Goal: Communication & Community: Connect with others

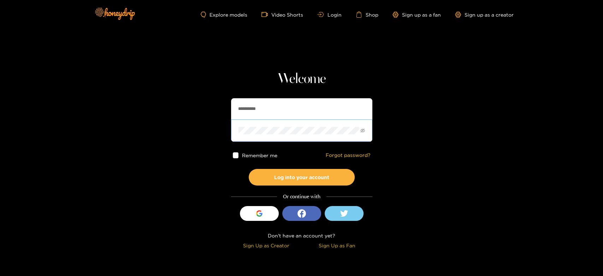
drag, startPoint x: 287, startPoint y: 108, endPoint x: 287, endPoint y: 124, distance: 15.9
click at [195, 111] on section "**********" at bounding box center [301, 125] width 603 height 251
paste input "***"
type input "**********"
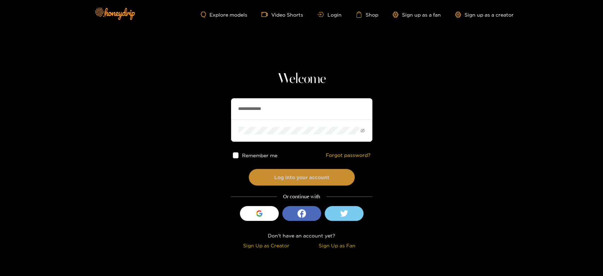
click at [288, 178] on button "Log into your account" at bounding box center [302, 177] width 106 height 17
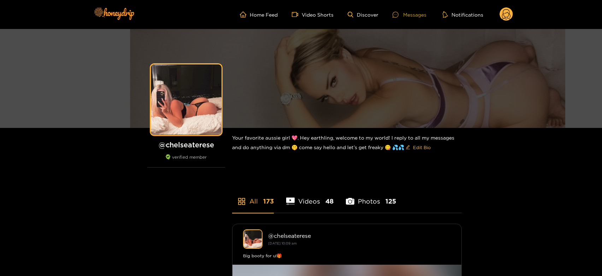
click at [415, 11] on div "Messages" at bounding box center [409, 15] width 34 height 8
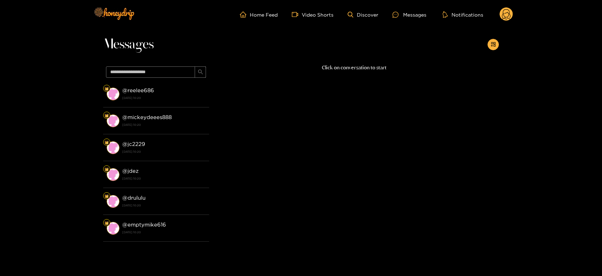
click at [179, 88] on div "@ reelee686 [DATE] 10:20" at bounding box center [163, 94] width 83 height 16
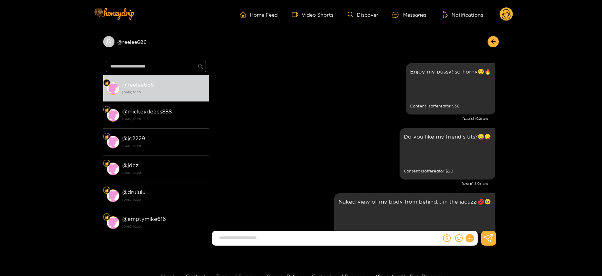
scroll to position [1534, 0]
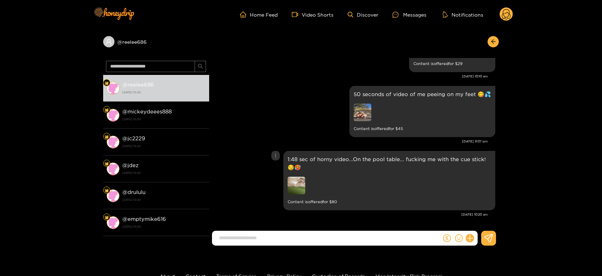
click at [299, 184] on img at bounding box center [296, 186] width 18 height 18
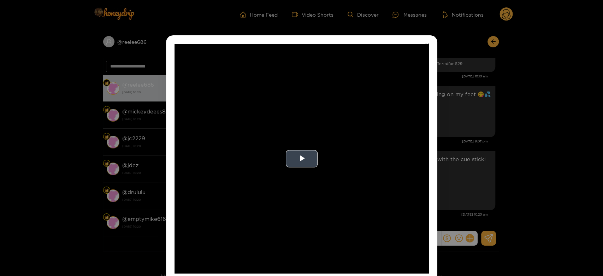
click at [298, 183] on video "Video Player" at bounding box center [301, 159] width 254 height 230
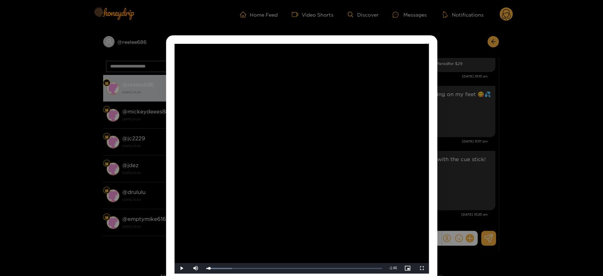
click at [454, 156] on div "**********" at bounding box center [301, 138] width 603 height 276
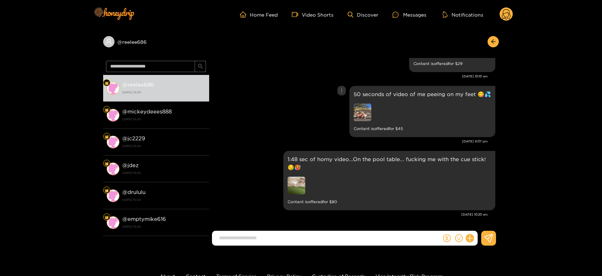
click at [368, 110] on img at bounding box center [363, 112] width 18 height 18
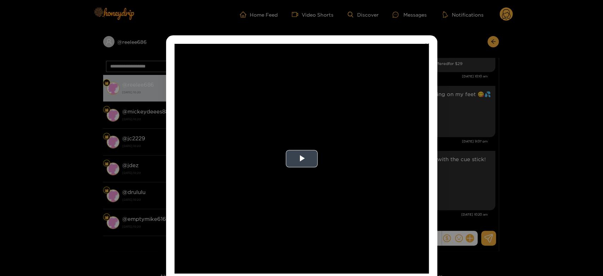
click at [367, 110] on video "Video Player" at bounding box center [301, 159] width 254 height 230
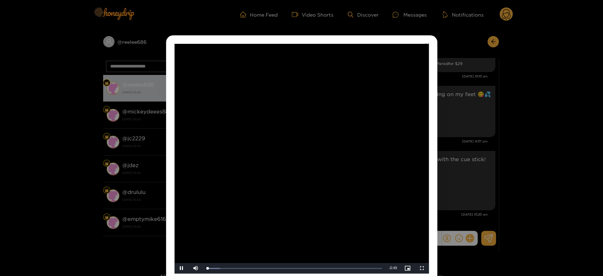
click at [367, 110] on video "Video Player" at bounding box center [301, 159] width 254 height 230
click at [331, 188] on video "Video Player" at bounding box center [301, 159] width 254 height 230
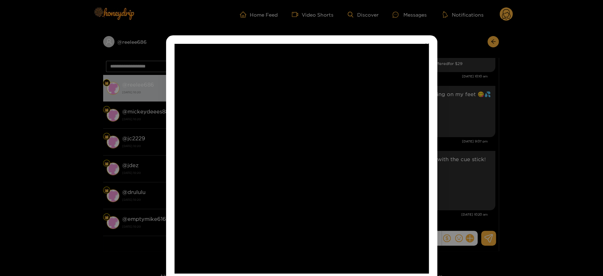
click at [331, 188] on video "Video Player" at bounding box center [301, 159] width 254 height 230
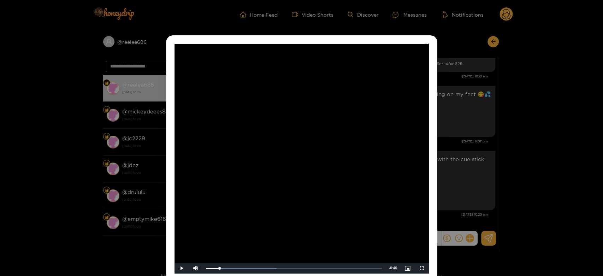
click at [472, 143] on div "**********" at bounding box center [301, 138] width 603 height 276
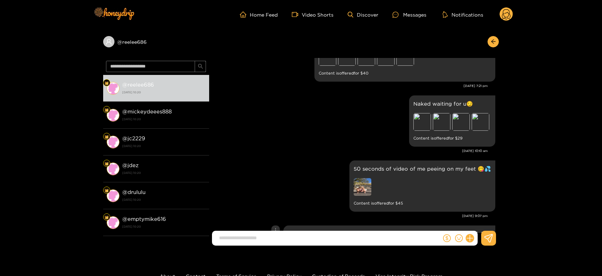
scroll to position [1455, 0]
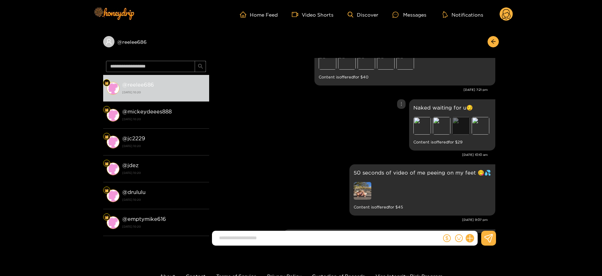
click at [452, 122] on div "Preview" at bounding box center [461, 126] width 18 height 18
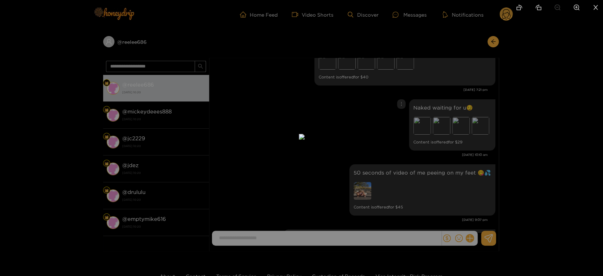
click at [444, 135] on div at bounding box center [301, 138] width 603 height 276
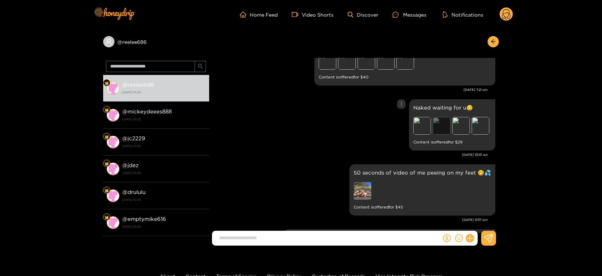
click at [436, 122] on div "Preview" at bounding box center [442, 126] width 18 height 18
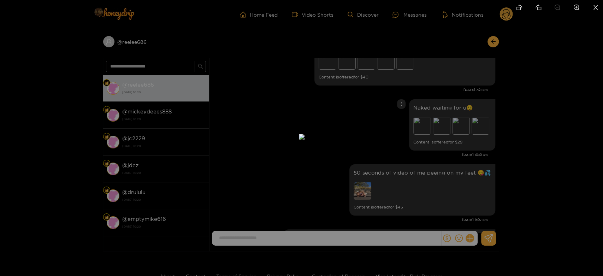
click at [452, 146] on div at bounding box center [301, 138] width 603 height 276
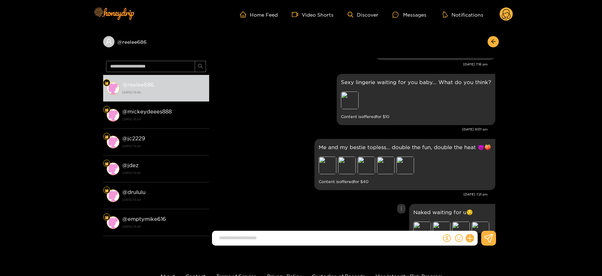
scroll to position [1337, 0]
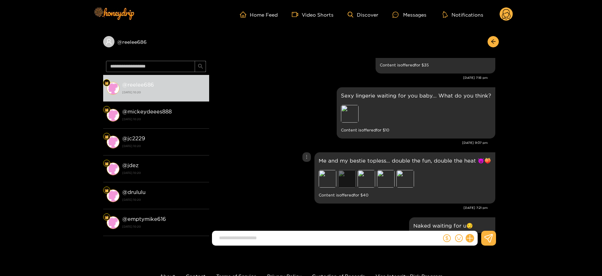
click at [350, 171] on div "Preview" at bounding box center [347, 179] width 18 height 18
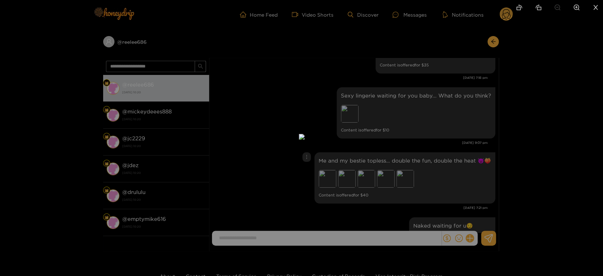
click at [452, 168] on div at bounding box center [301, 138] width 603 height 276
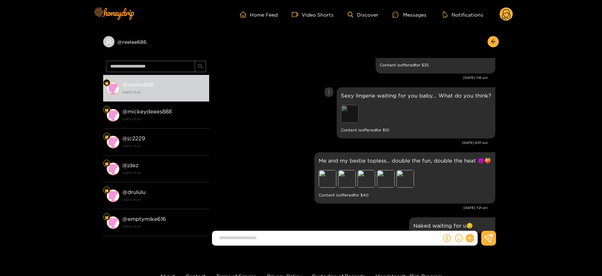
click at [349, 110] on div "Preview" at bounding box center [350, 114] width 18 height 18
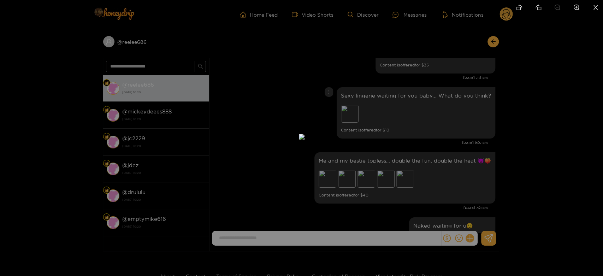
click at [407, 135] on div at bounding box center [301, 138] width 603 height 276
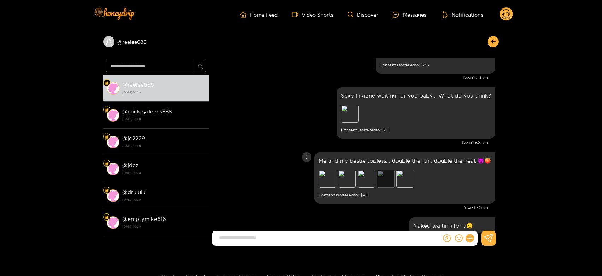
click at [387, 177] on div "Preview" at bounding box center [386, 179] width 18 height 18
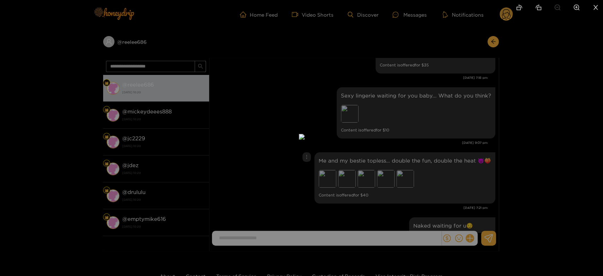
click at [432, 180] on div at bounding box center [301, 138] width 603 height 276
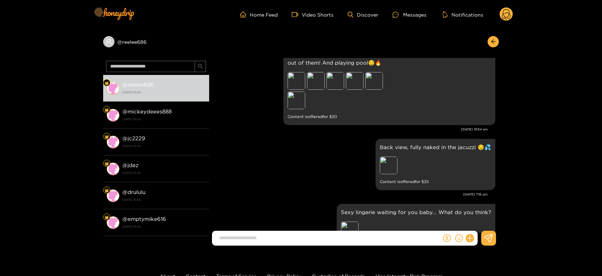
scroll to position [1180, 0]
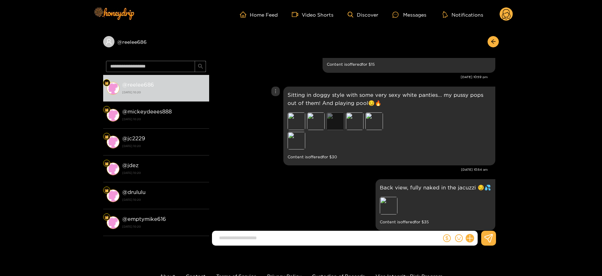
click at [335, 114] on div "Preview" at bounding box center [335, 121] width 18 height 18
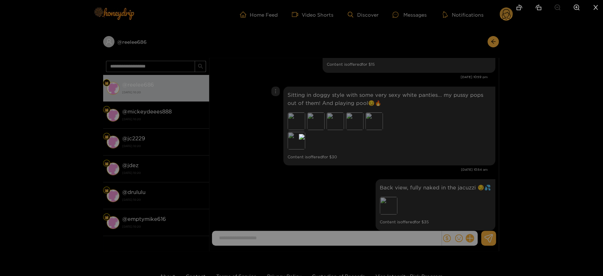
click at [398, 130] on div at bounding box center [301, 138] width 603 height 276
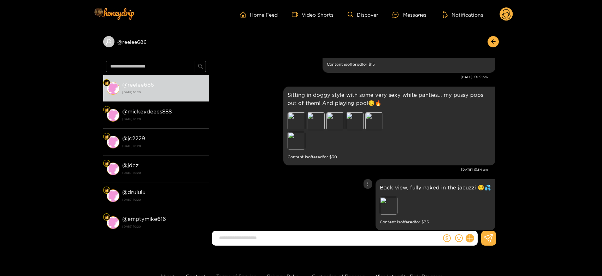
click at [398, 209] on div "Preview" at bounding box center [429, 206] width 99 height 19
click at [384, 201] on div "Preview" at bounding box center [389, 206] width 18 height 18
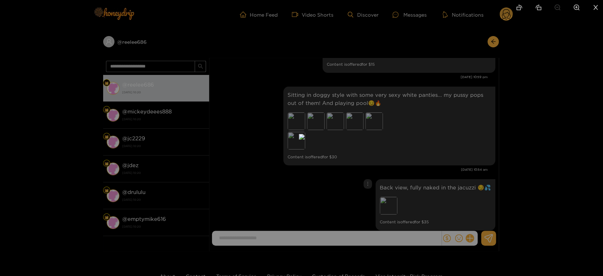
click at [439, 168] on div at bounding box center [301, 138] width 603 height 276
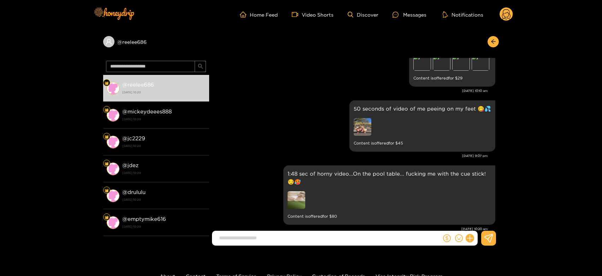
scroll to position [1534, 0]
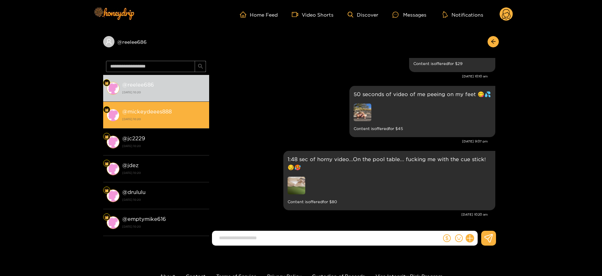
drag, startPoint x: 174, startPoint y: 114, endPoint x: 223, endPoint y: 18, distance: 108.2
click at [174, 114] on div "@ mickeydeees888 [DATE] 10:20" at bounding box center [163, 115] width 83 height 16
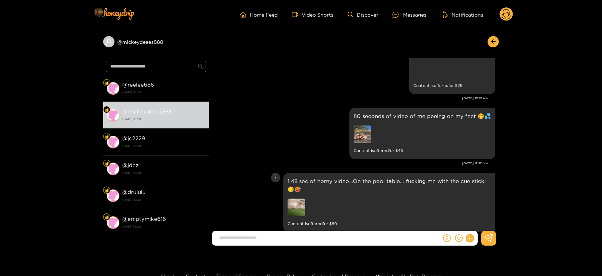
scroll to position [1494, 0]
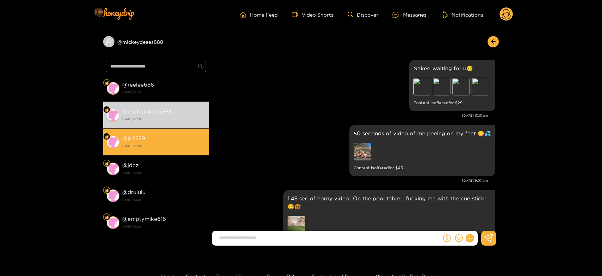
click at [154, 144] on strong "[DATE] 10:20" at bounding box center [163, 146] width 83 height 6
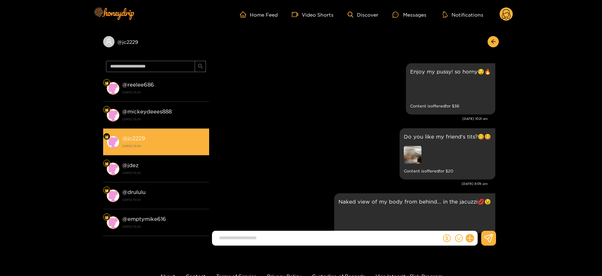
scroll to position [1534, 0]
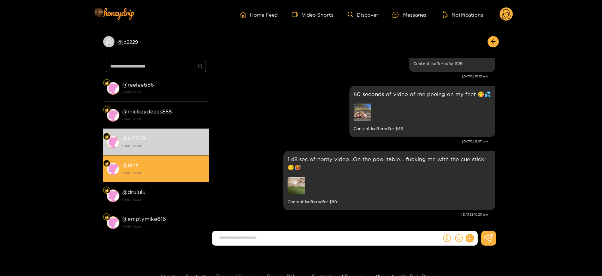
click at [175, 157] on li "@ jdez [DATE] 10:20" at bounding box center [156, 168] width 106 height 27
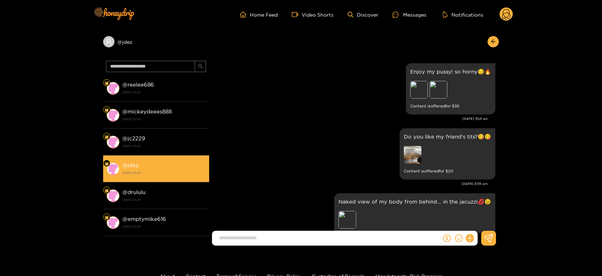
scroll to position [1534, 0]
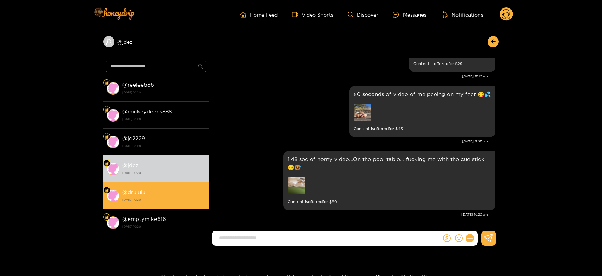
click at [167, 185] on li "@ drululu [DATE] 10:20" at bounding box center [156, 195] width 106 height 27
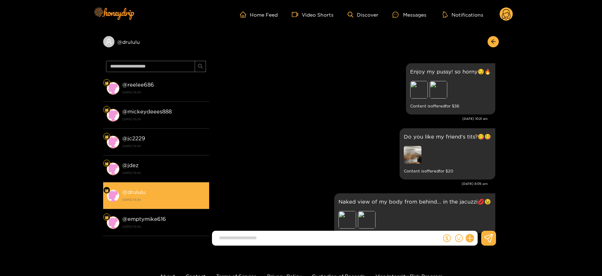
scroll to position [1534, 0]
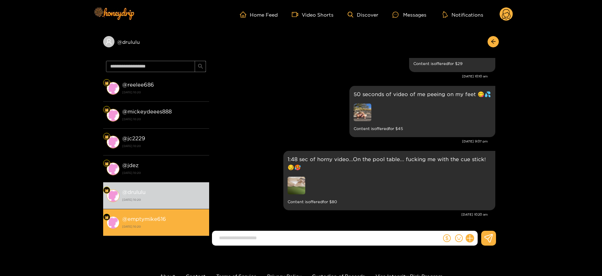
click at [151, 210] on li "@ emptymike616 [DATE] 10:20" at bounding box center [156, 222] width 106 height 27
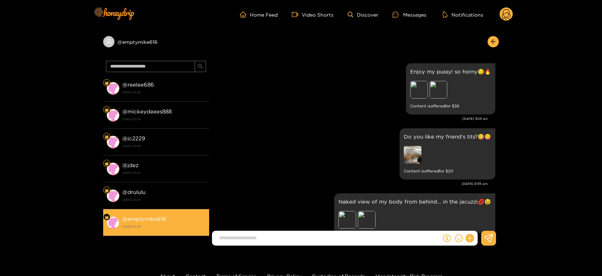
scroll to position [1534, 0]
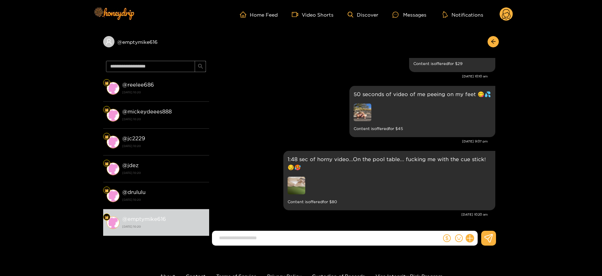
click at [509, 17] on circle at bounding box center [505, 13] width 13 height 13
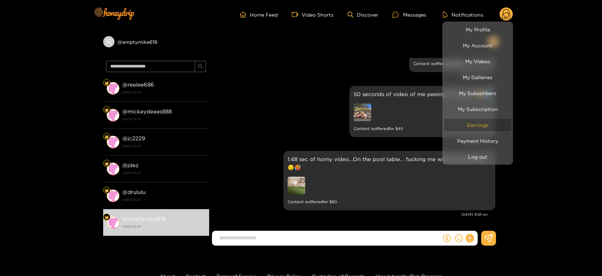
click at [466, 129] on link "Earnings" at bounding box center [477, 125] width 67 height 12
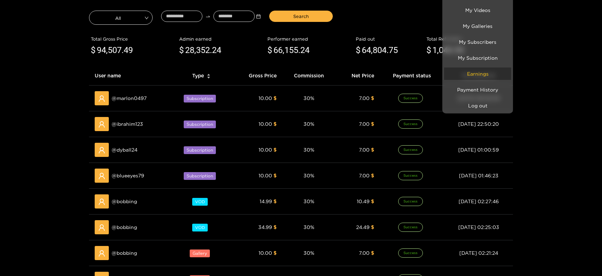
scroll to position [157, 0]
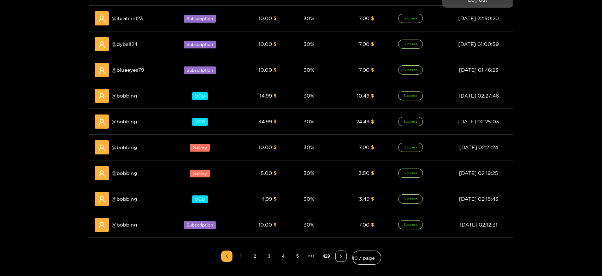
click at [131, 152] on div at bounding box center [301, 138] width 602 height 276
click at [131, 152] on div "@ bobbing" at bounding box center [130, 147] width 71 height 14
copy span "bobbing"
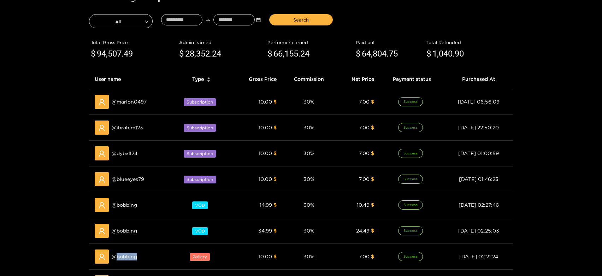
scroll to position [0, 0]
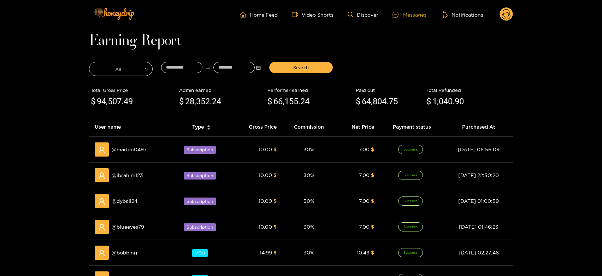
click at [404, 15] on div "Messages" at bounding box center [409, 15] width 34 height 8
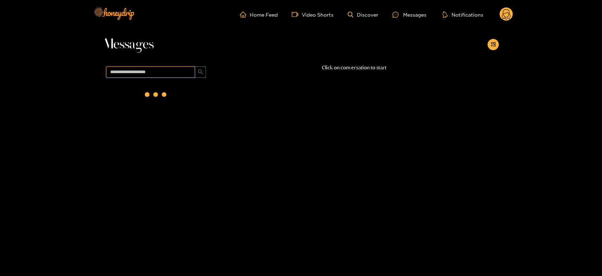
click at [158, 71] on input "text" at bounding box center [150, 71] width 89 height 11
paste input "*******"
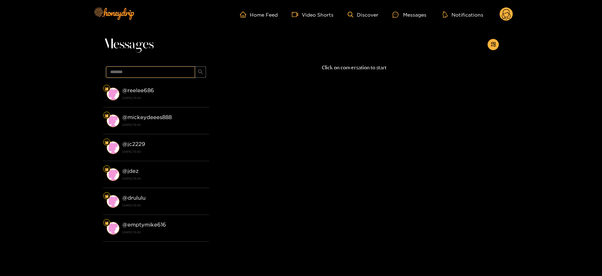
type input "*******"
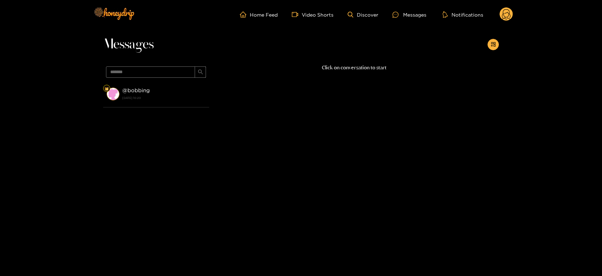
click at [154, 95] on strong "[DATE] 10:20" at bounding box center [163, 98] width 83 height 6
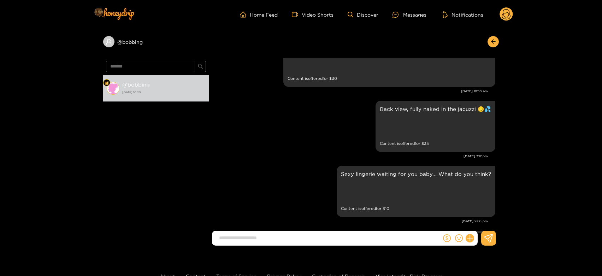
scroll to position [1141, 0]
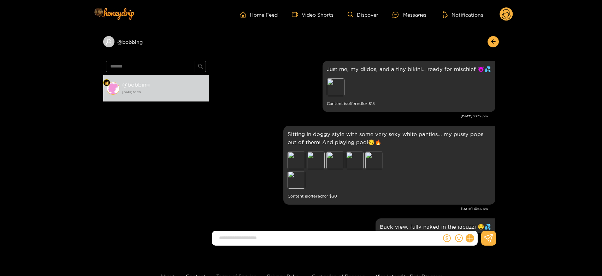
click at [509, 13] on icon at bounding box center [506, 15] width 8 height 12
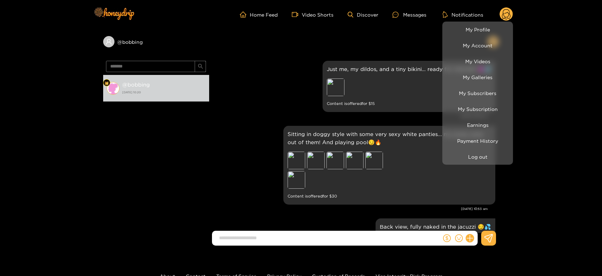
click at [483, 150] on li "Log out" at bounding box center [477, 157] width 71 height 16
click at [479, 152] on button "Log out" at bounding box center [477, 156] width 67 height 12
